Goal: Transaction & Acquisition: Obtain resource

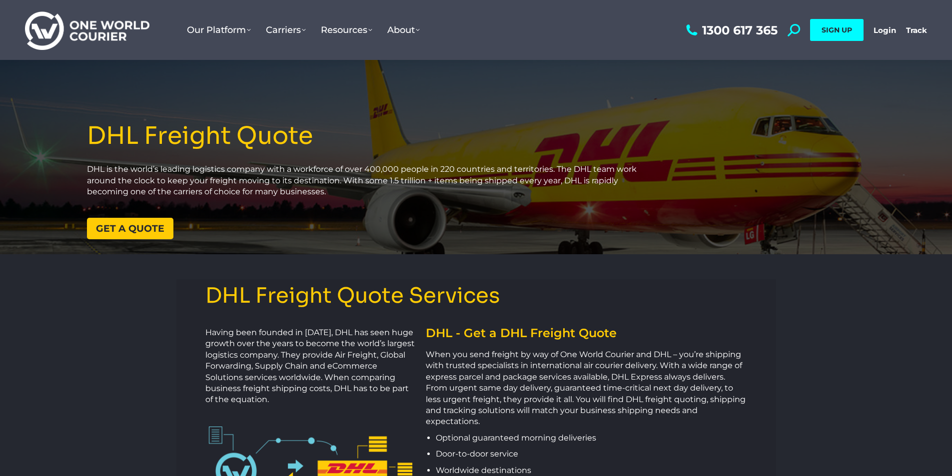
click at [151, 228] on span "Get a quote" at bounding box center [130, 228] width 68 height 9
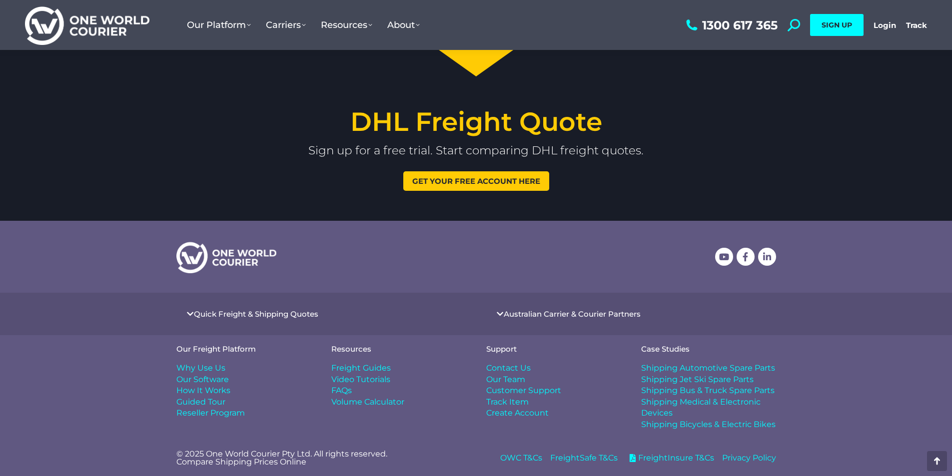
click at [495, 178] on span "Get your free account here" at bounding box center [476, 180] width 128 height 7
